Goal: Find specific page/section: Find specific page/section

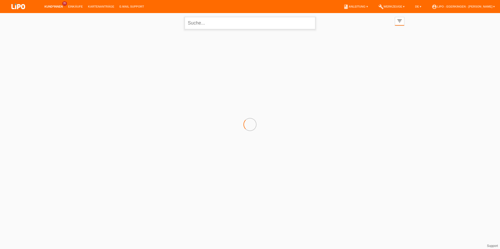
click at [203, 25] on input "text" at bounding box center [250, 23] width 131 height 12
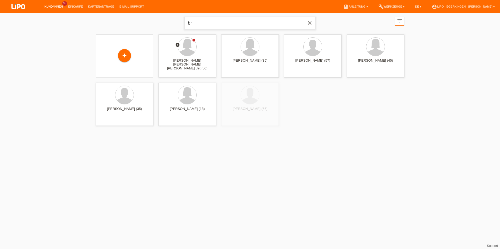
type input "b"
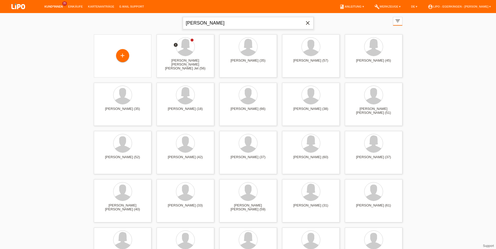
type input "[PERSON_NAME]"
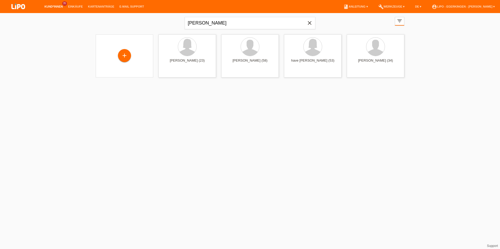
click at [204, 84] on html "Kund*innen 35 Einkäufe Kartenanträge E-Mail Support menu" at bounding box center [250, 42] width 500 height 84
click at [175, 71] on span "Anzeigen" at bounding box center [173, 73] width 14 height 4
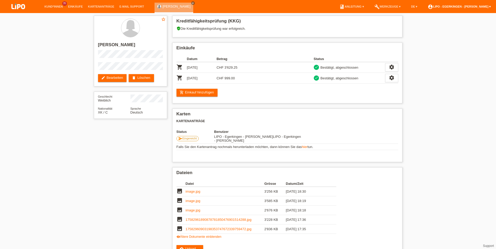
click at [461, 5] on link "account_circle LIPO - Egerkingen - [PERSON_NAME] ▾" at bounding box center [459, 6] width 68 height 3
click at [432, 32] on link "Logout" at bounding box center [429, 34] width 10 height 4
